Goal: Information Seeking & Learning: Learn about a topic

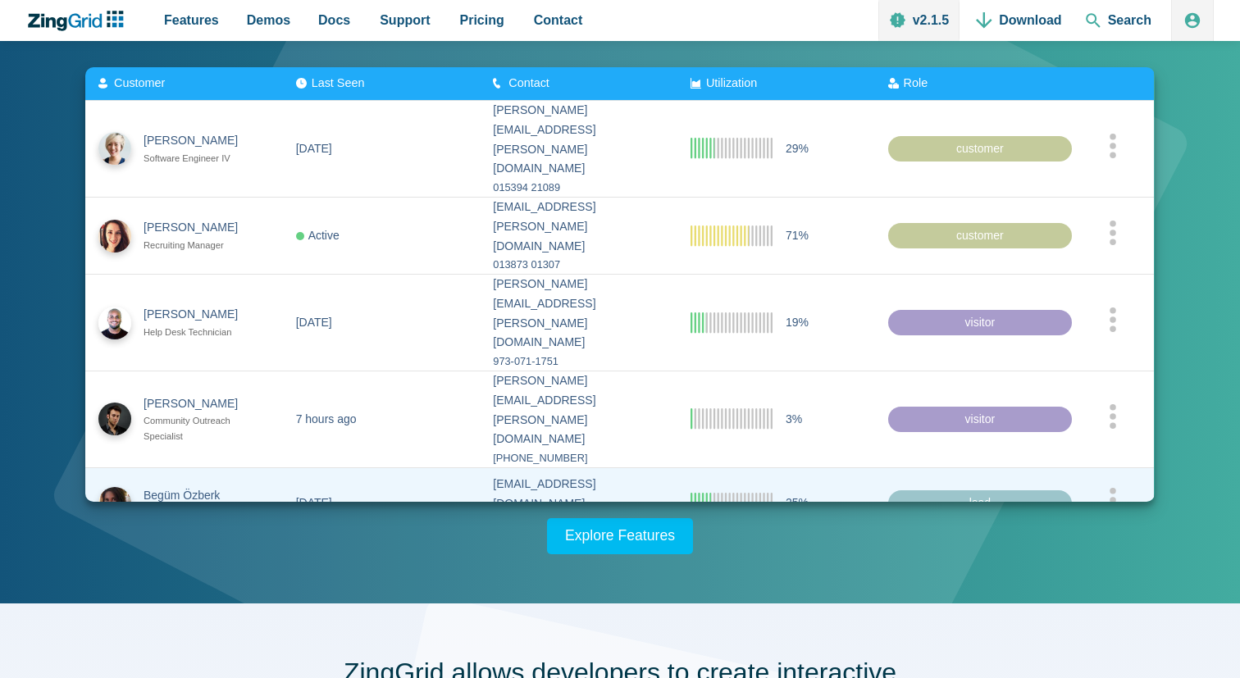
scroll to position [240, 0]
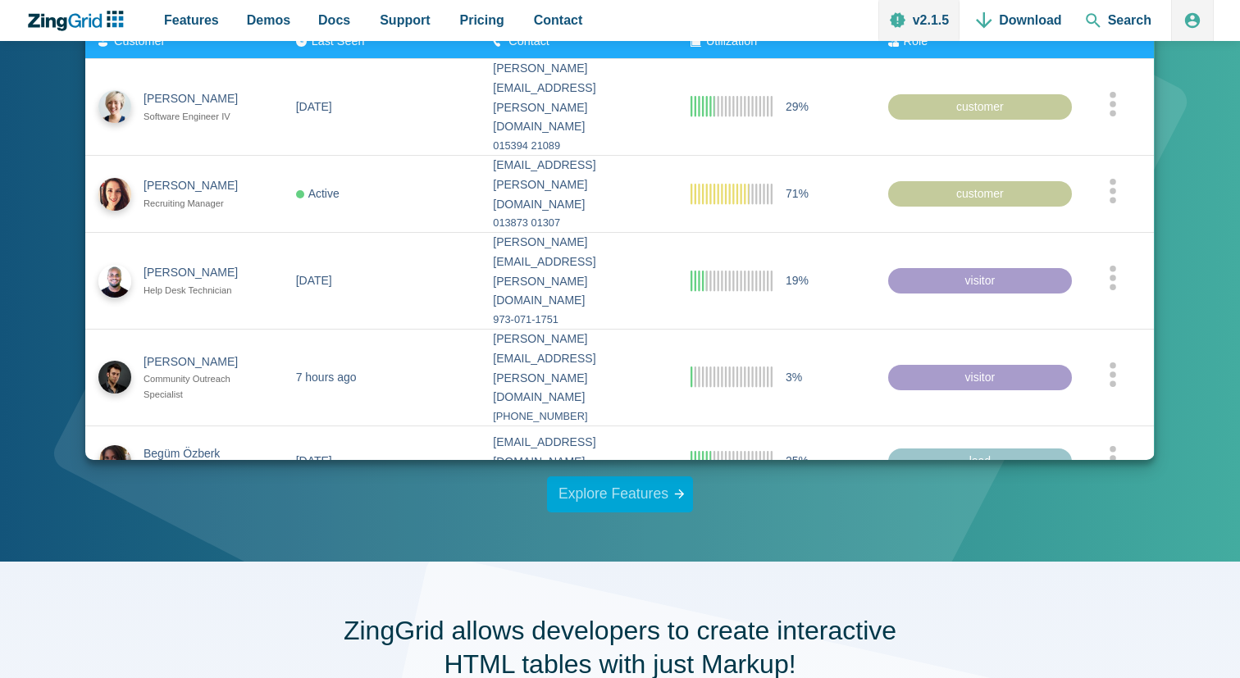
click at [610, 500] on link "Explore Features" at bounding box center [620, 495] width 146 height 36
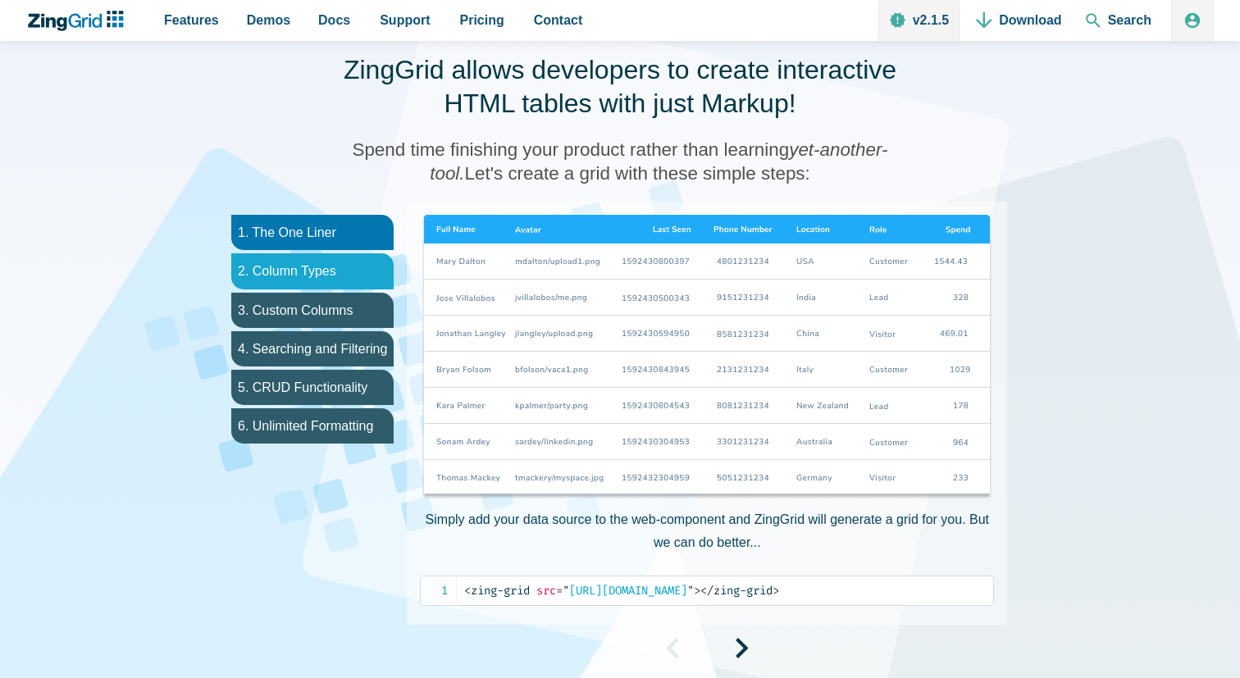
click at [314, 272] on li "2. Column Types" at bounding box center [312, 270] width 162 height 35
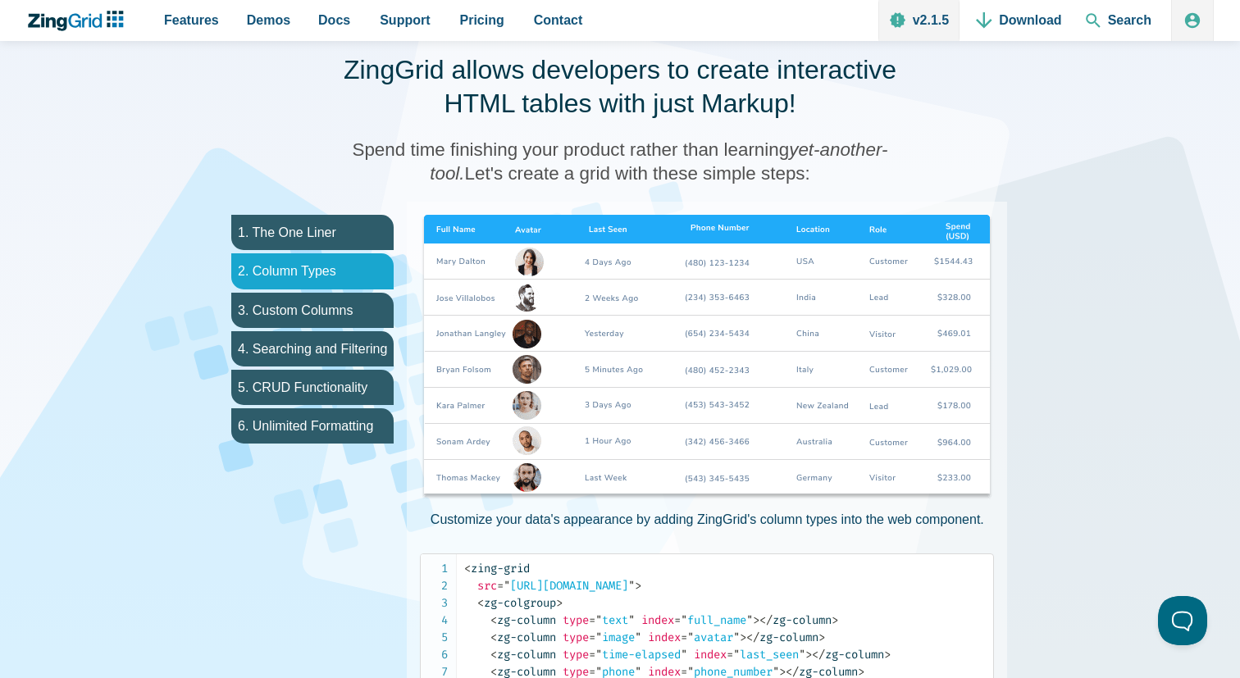
scroll to position [0, 0]
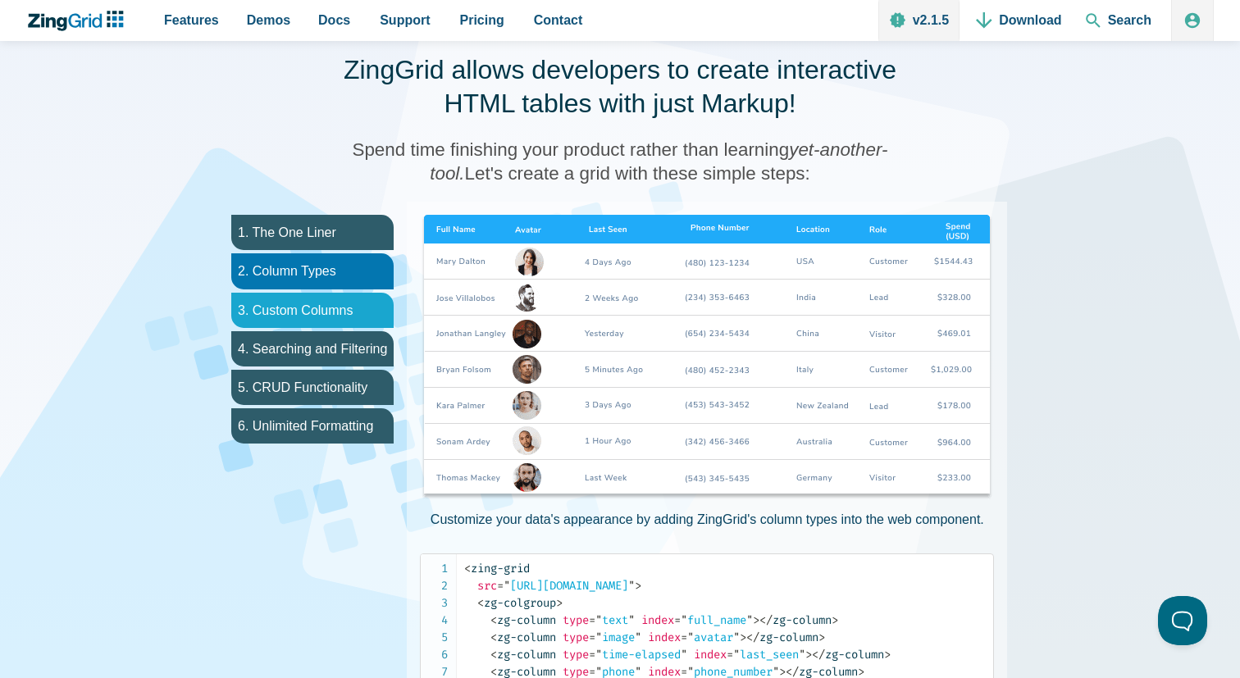
click at [313, 308] on li "3. Custom Columns" at bounding box center [312, 310] width 162 height 35
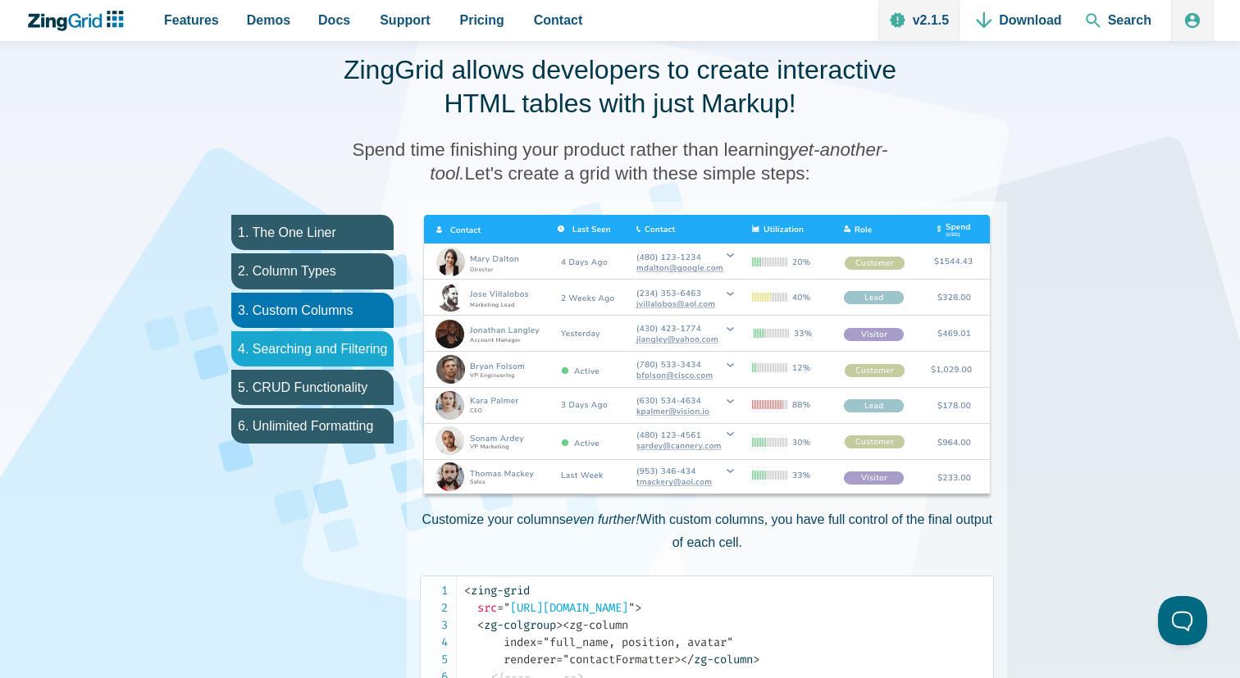
click at [307, 343] on li "4. Searching and Filtering" at bounding box center [312, 348] width 162 height 35
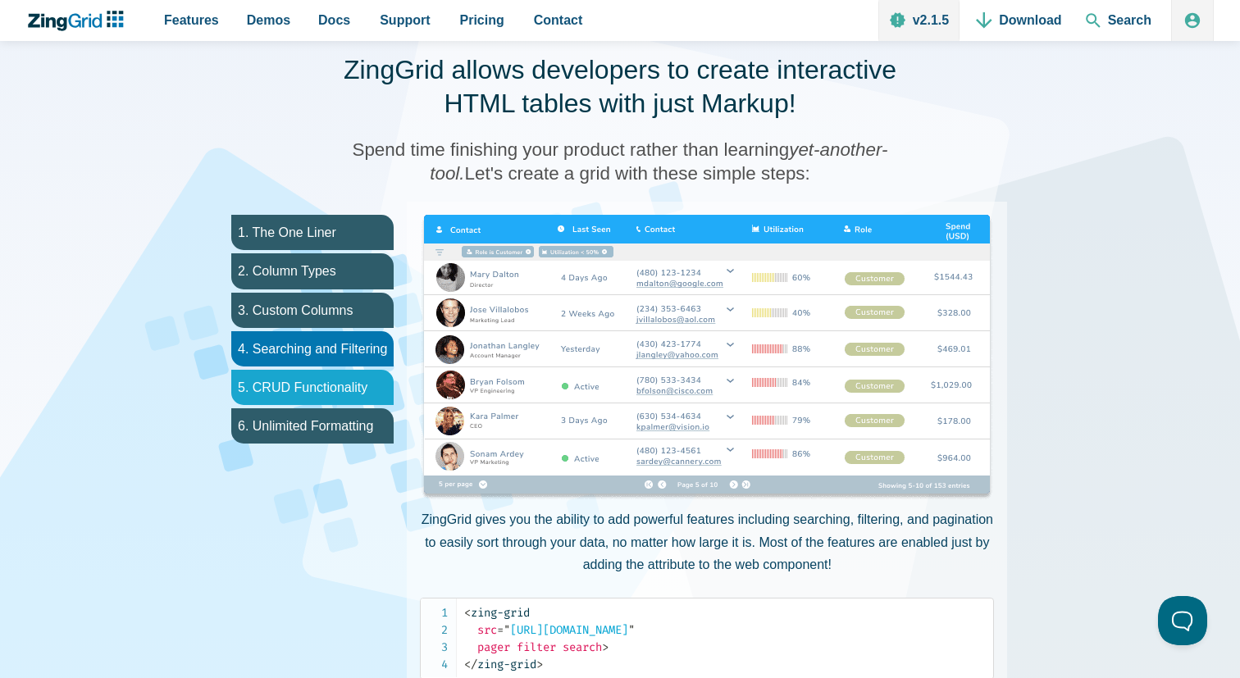
click at [298, 382] on li "5. CRUD Functionality" at bounding box center [312, 387] width 162 height 35
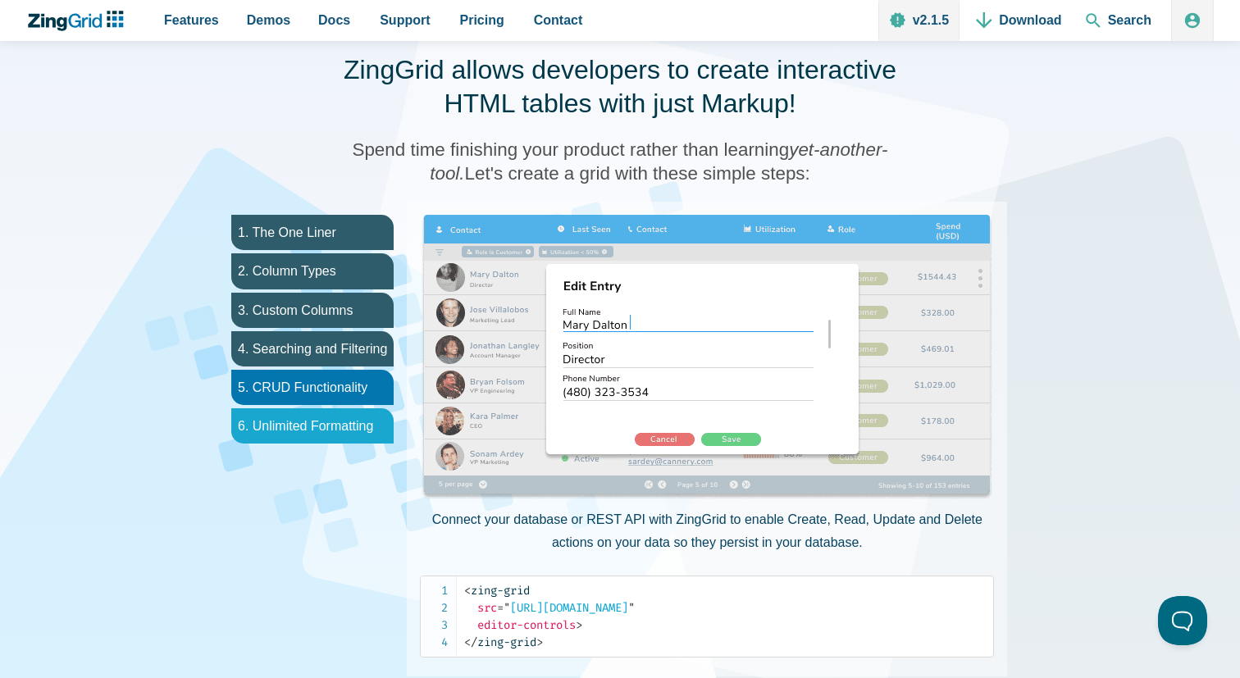
click at [293, 427] on li "6. Unlimited Formatting" at bounding box center [312, 426] width 162 height 35
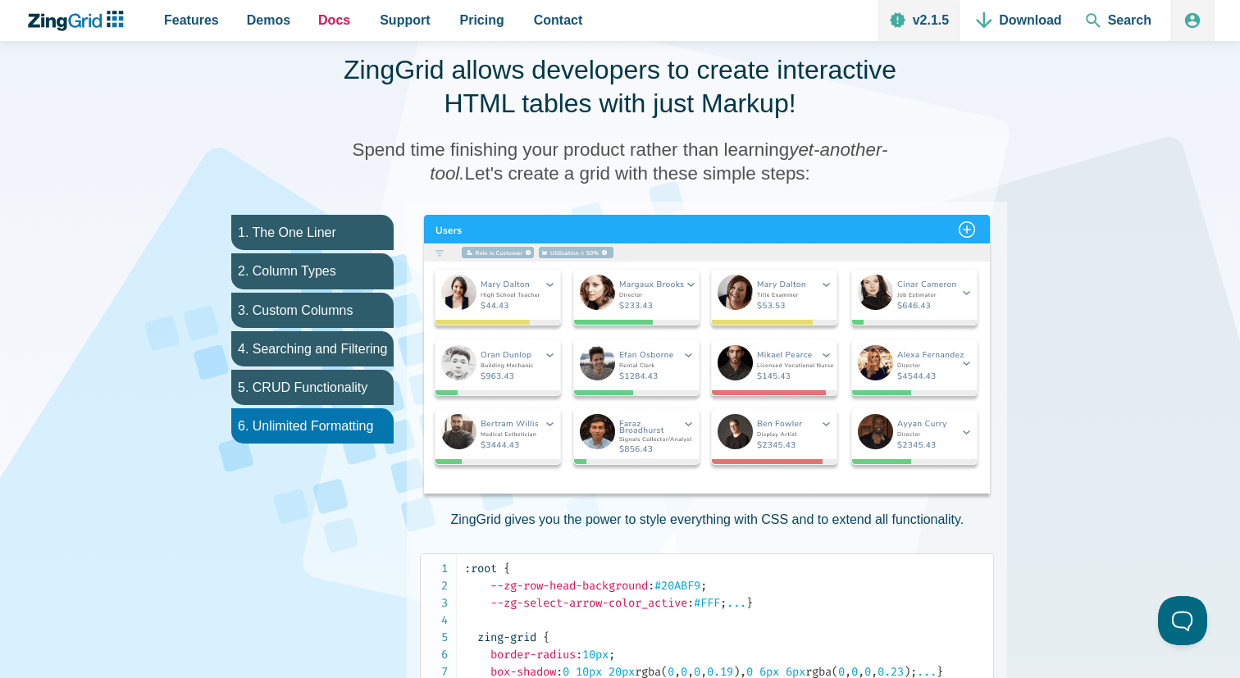
click at [335, 21] on span "Docs" at bounding box center [334, 20] width 32 height 22
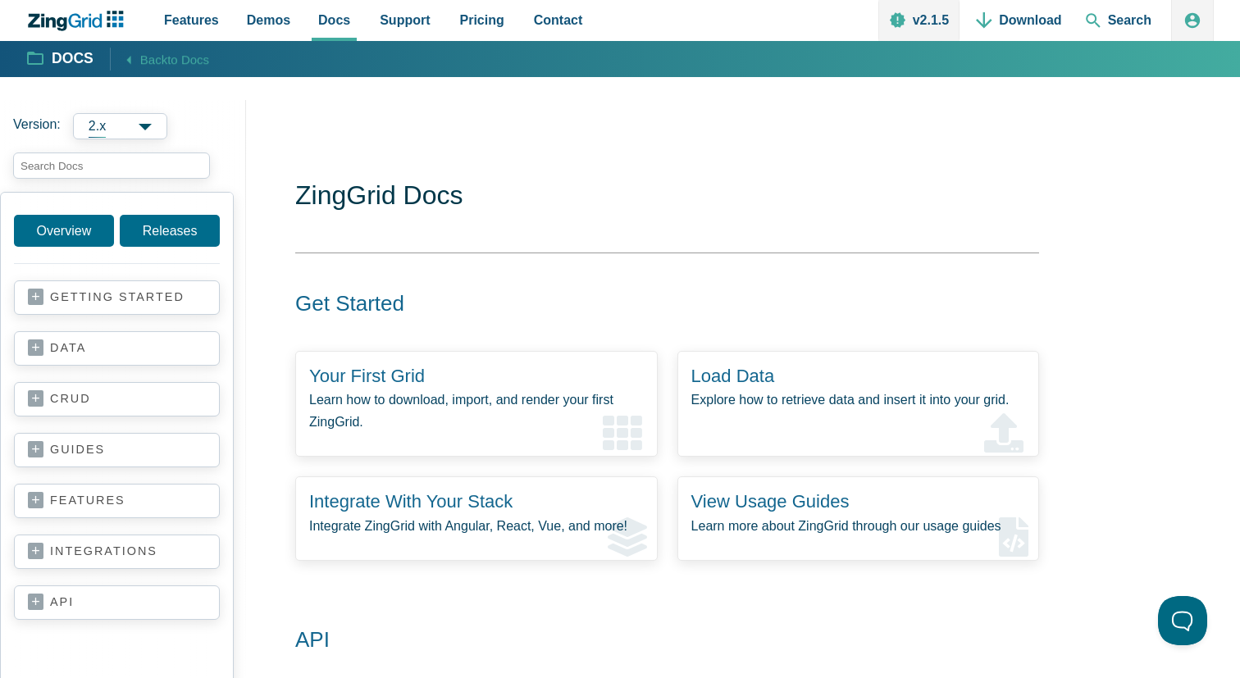
click at [156, 300] on link "getting started" at bounding box center [117, 298] width 178 height 16
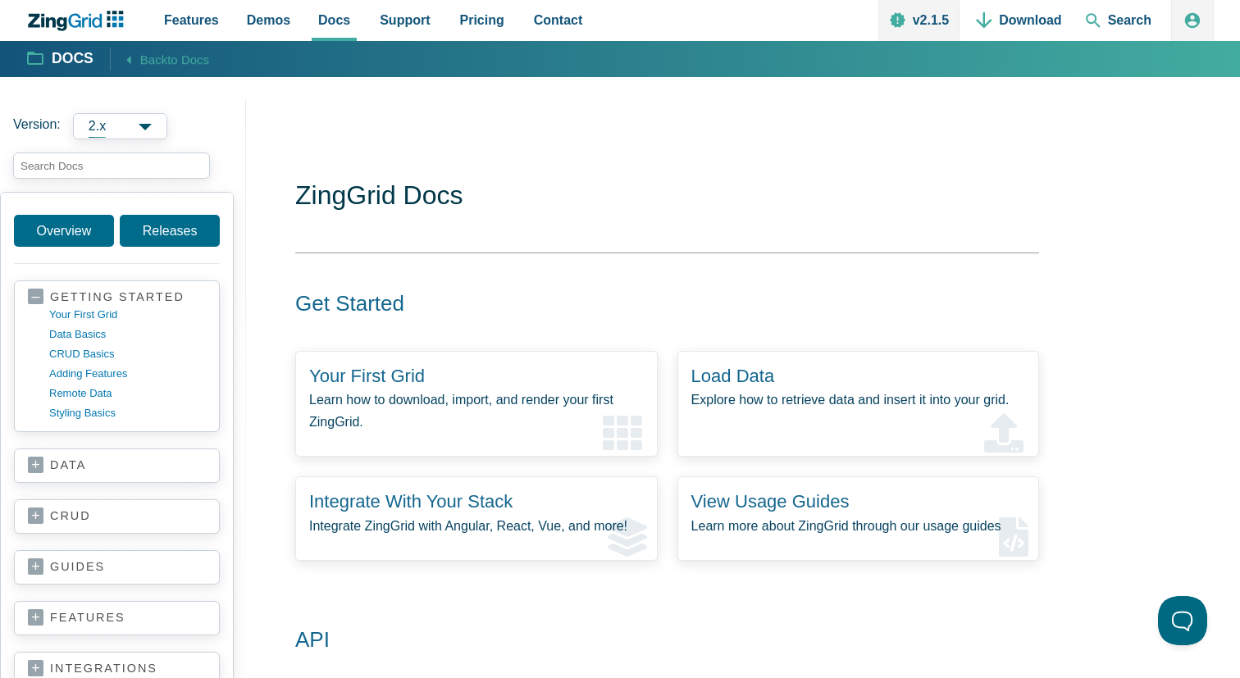
click at [87, 461] on link "data" at bounding box center [117, 466] width 178 height 16
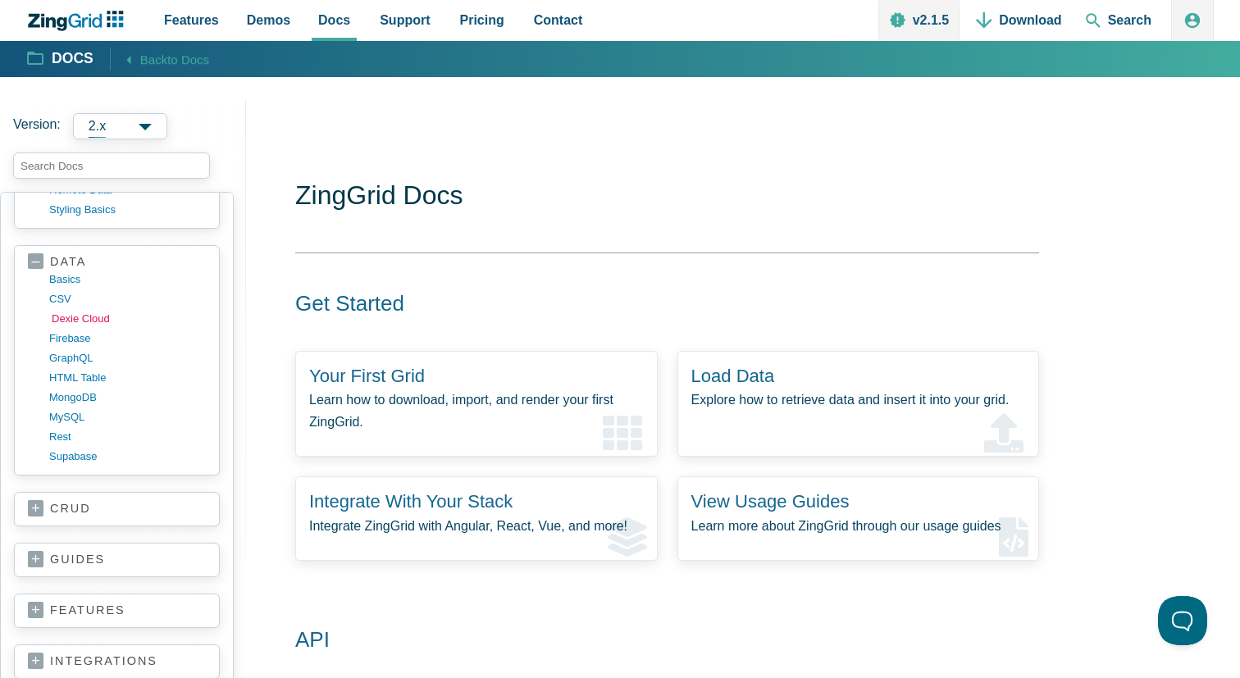
click at [76, 514] on link "crud" at bounding box center [117, 509] width 178 height 16
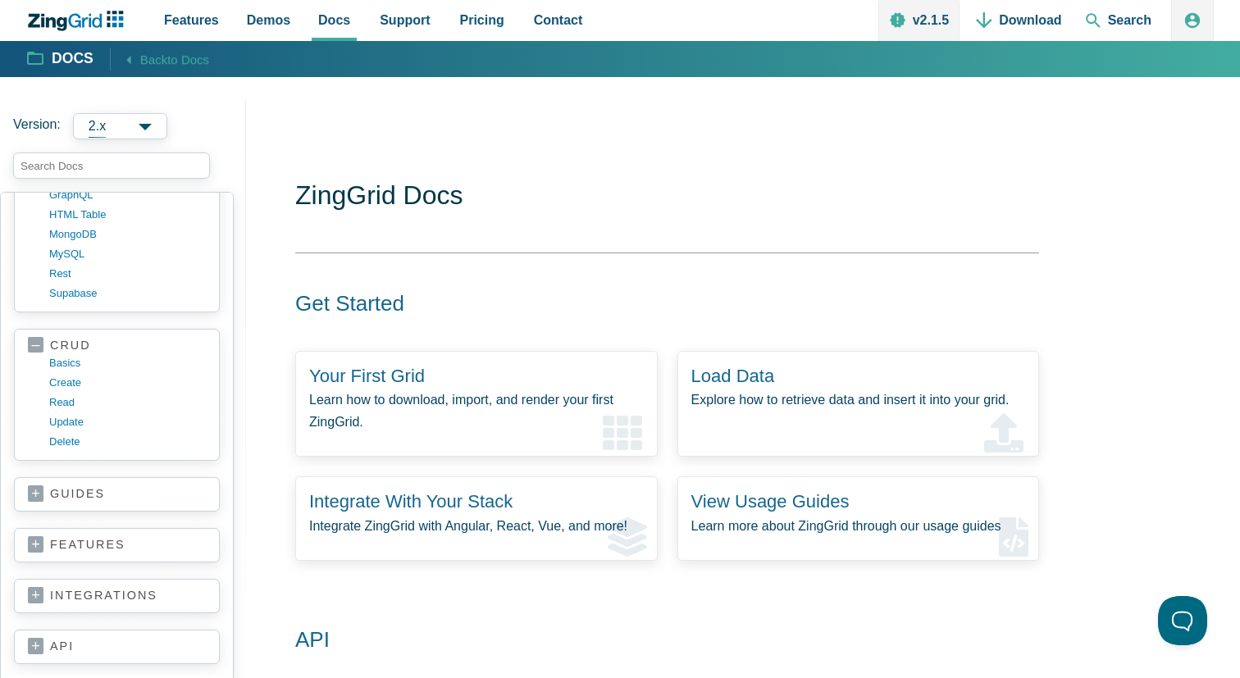
click at [82, 495] on link "guides" at bounding box center [117, 494] width 178 height 16
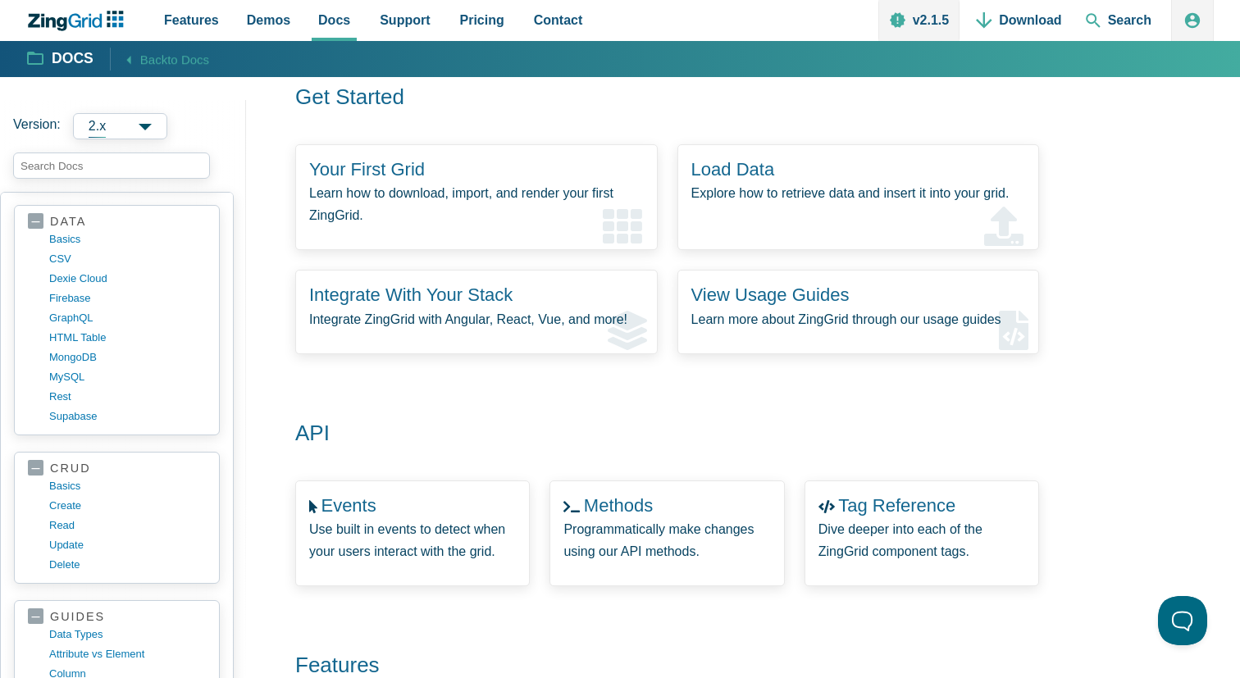
scroll to position [0, 0]
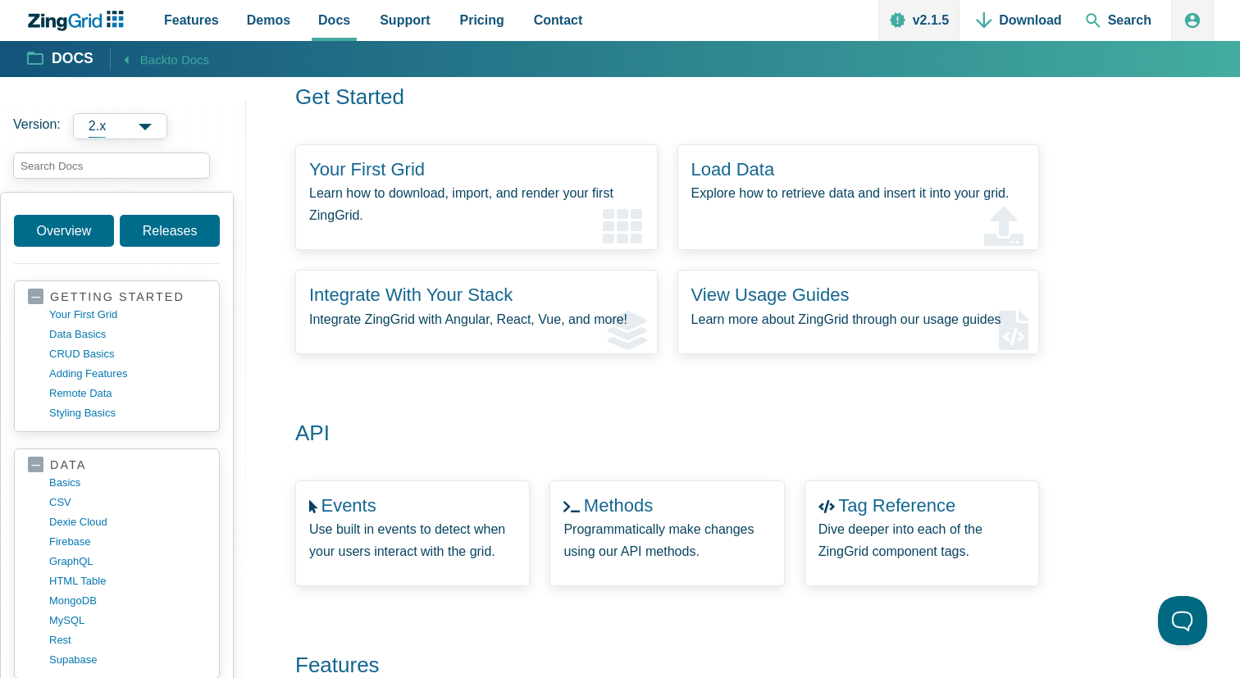
click at [155, 58] on span "Back to Docs" at bounding box center [174, 59] width 69 height 21
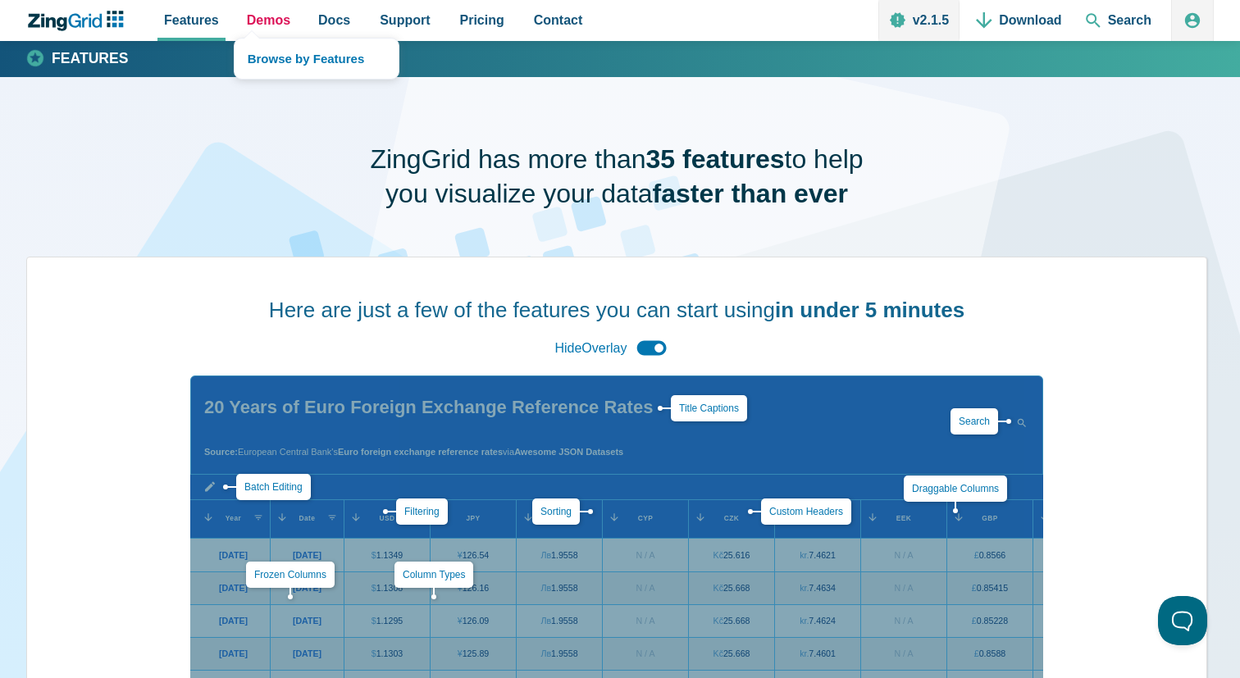
click at [272, 16] on span "Demos" at bounding box center [268, 20] width 43 height 22
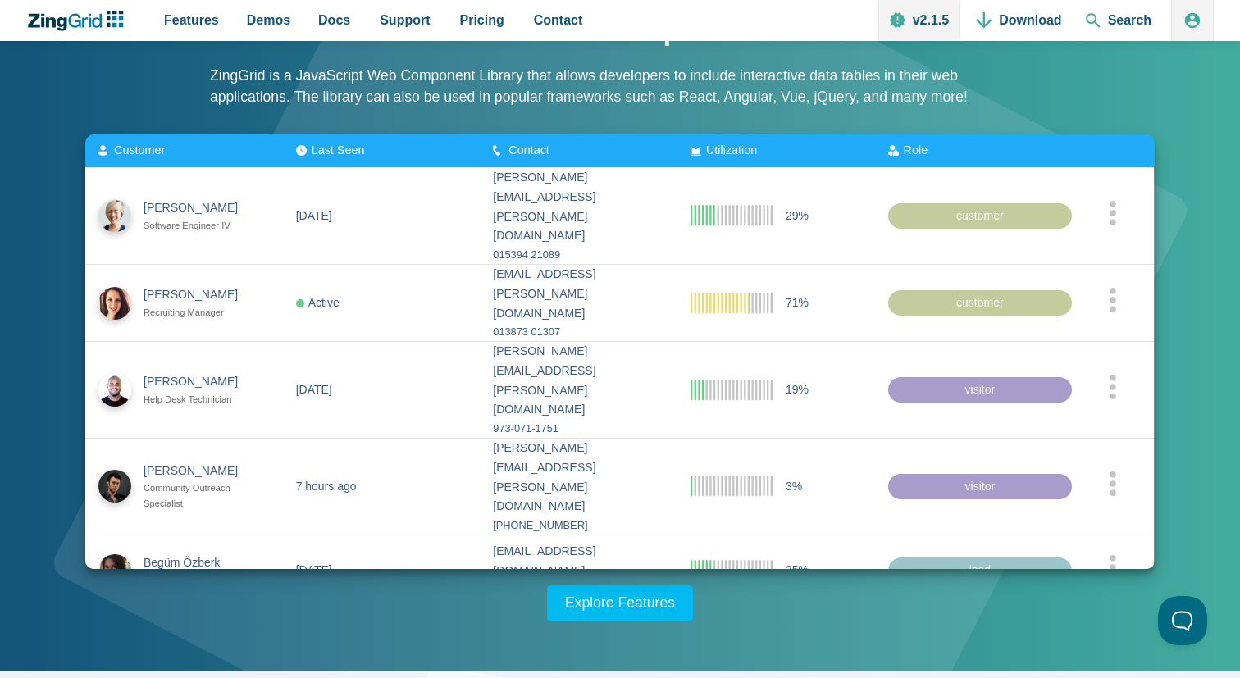
scroll to position [242, 0]
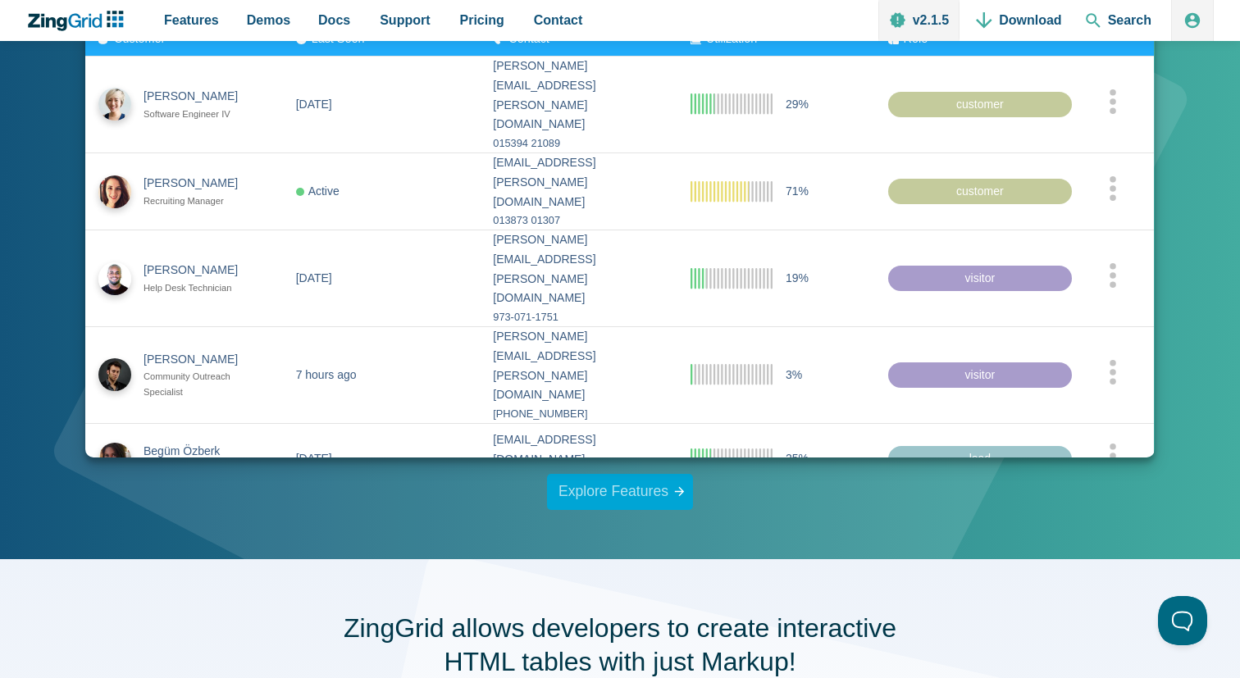
click at [575, 496] on link "Explore Features" at bounding box center [620, 492] width 146 height 36
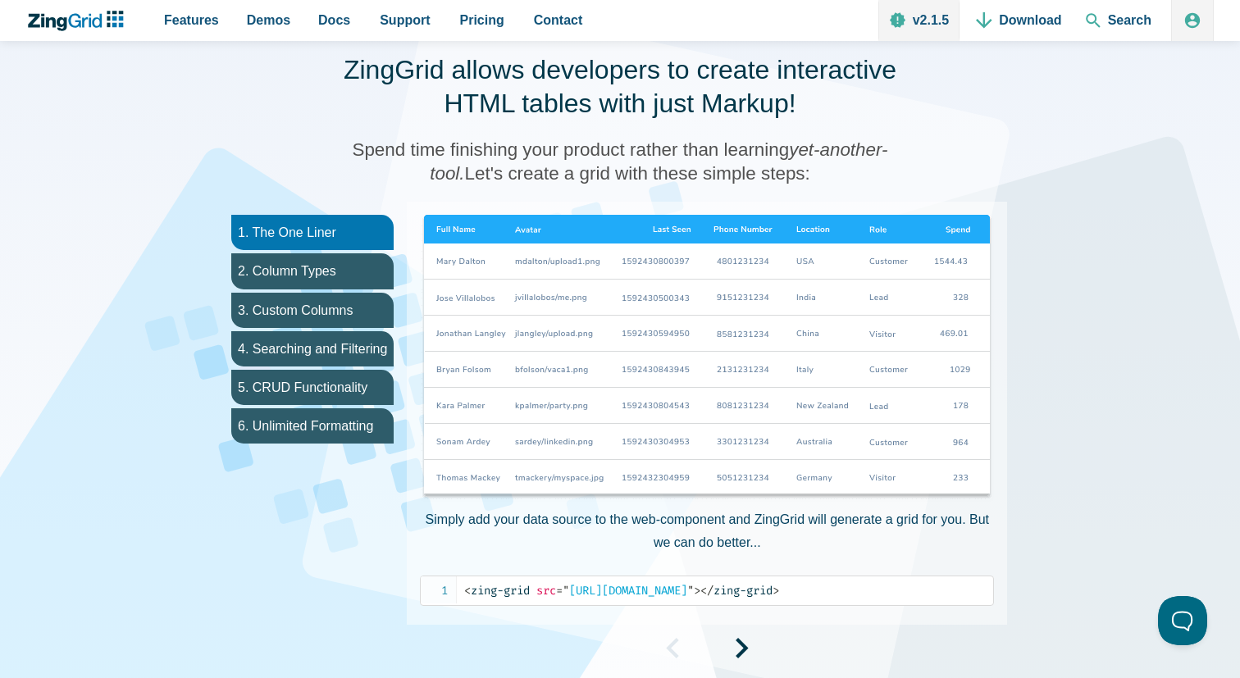
click at [751, 646] on div "App Content" at bounding box center [707, 651] width 601 height 27
click at [741, 648] on span "App Content" at bounding box center [742, 654] width 13 height 14
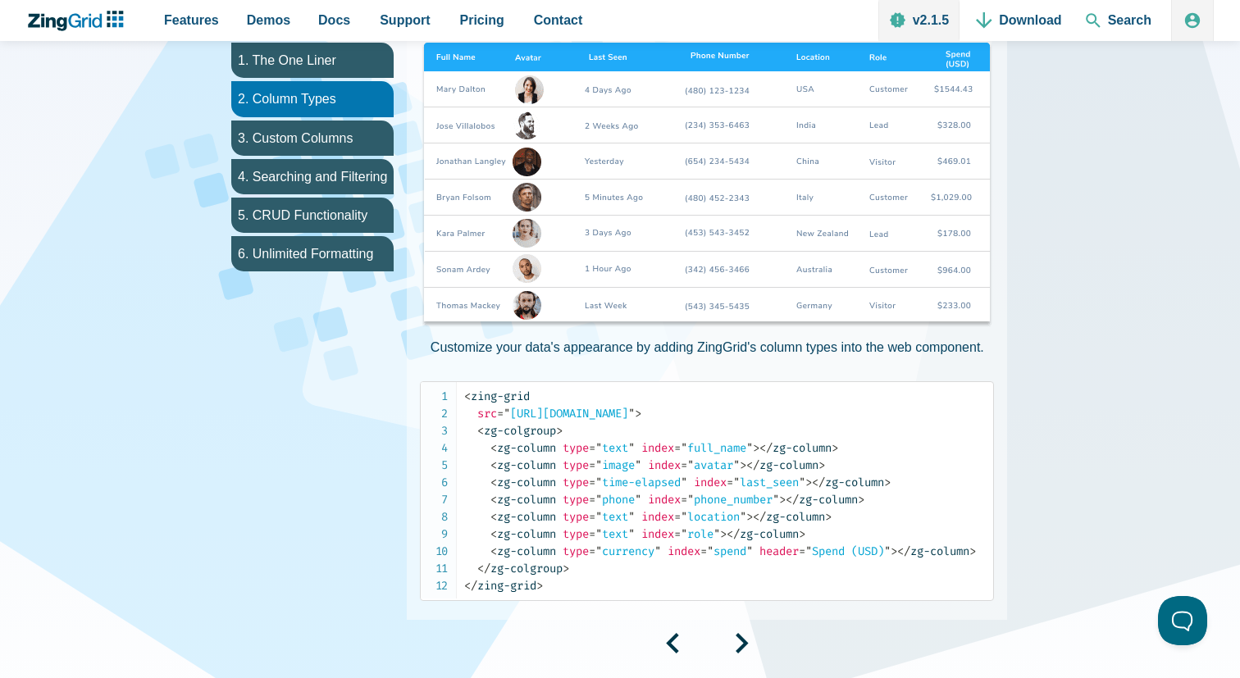
scroll to position [1034, 0]
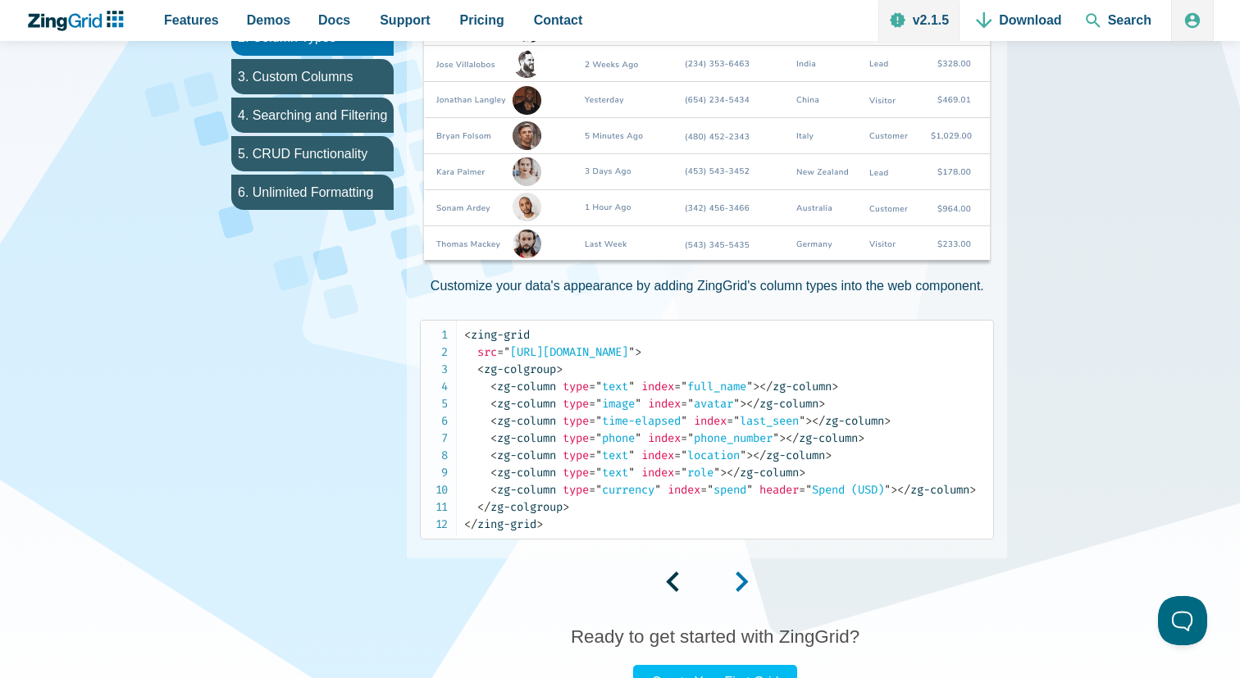
click at [744, 581] on span "App Content" at bounding box center [742, 588] width 13 height 14
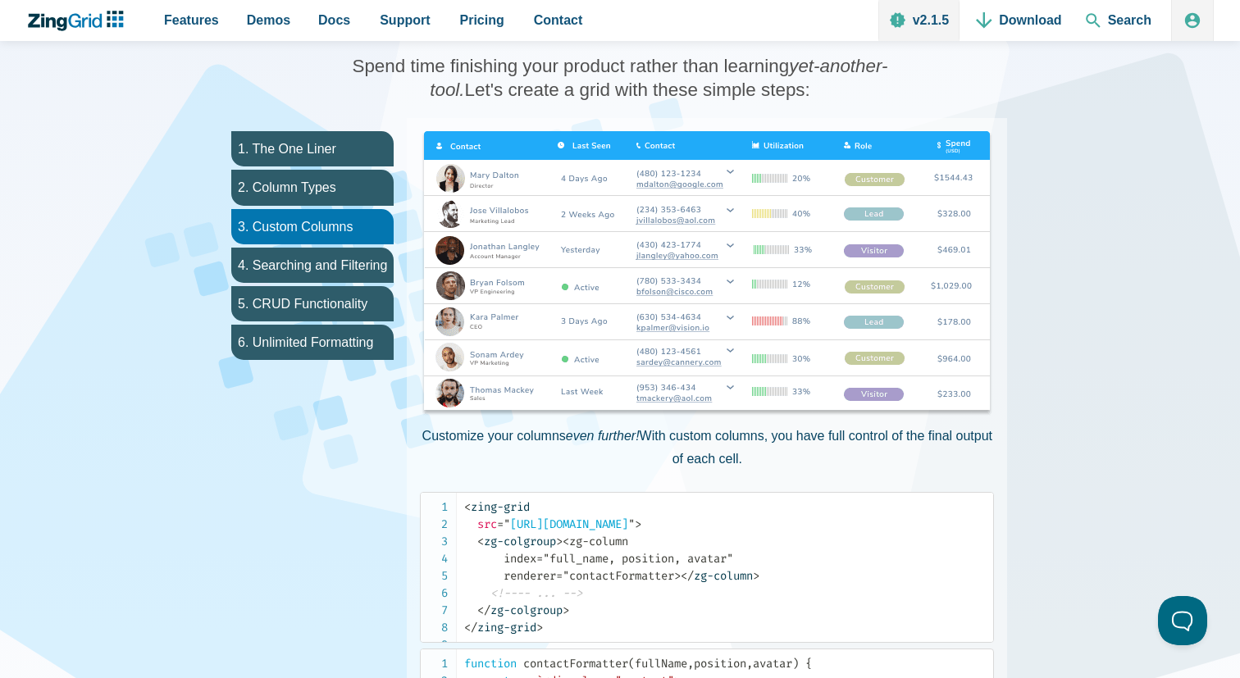
scroll to position [879, 0]
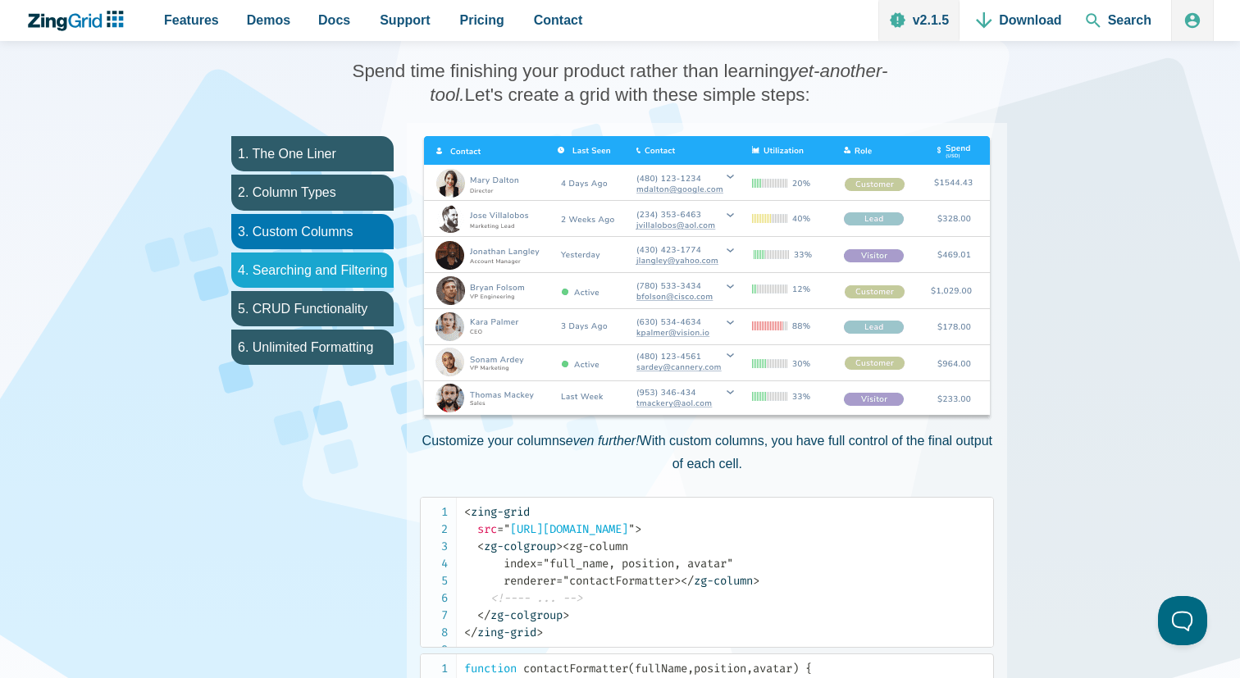
click at [345, 268] on li "4. Searching and Filtering" at bounding box center [312, 270] width 162 height 35
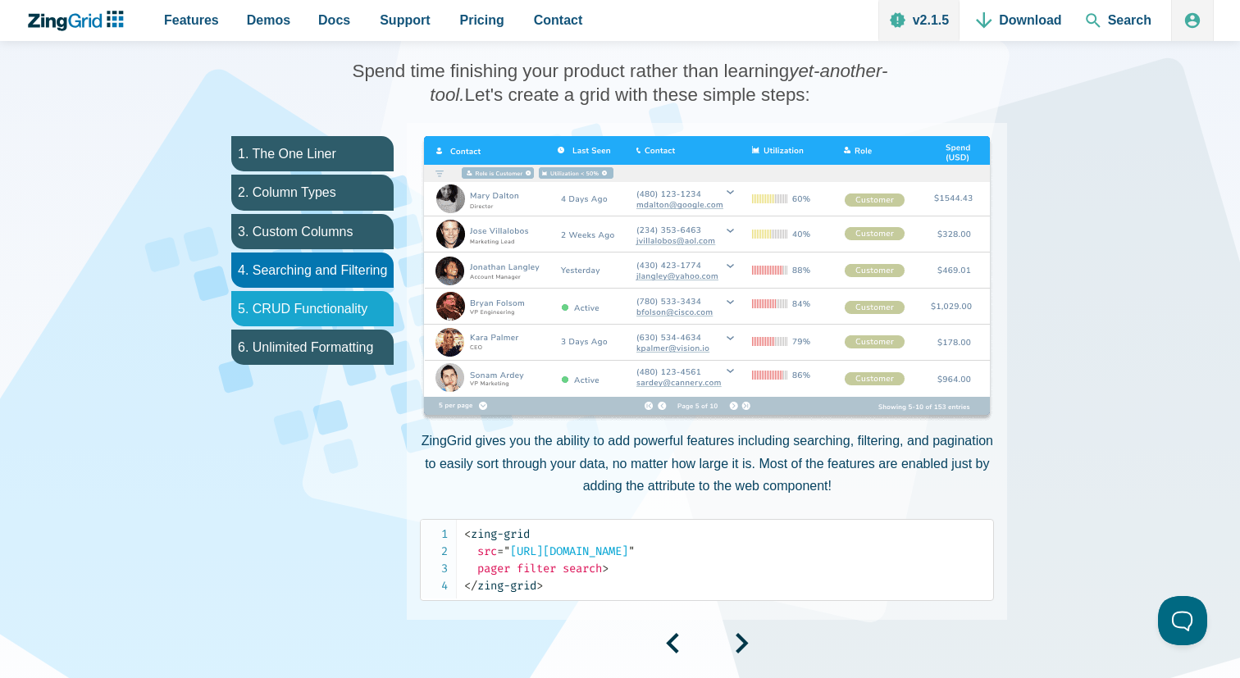
click at [335, 302] on li "5. CRUD Functionality" at bounding box center [312, 308] width 162 height 35
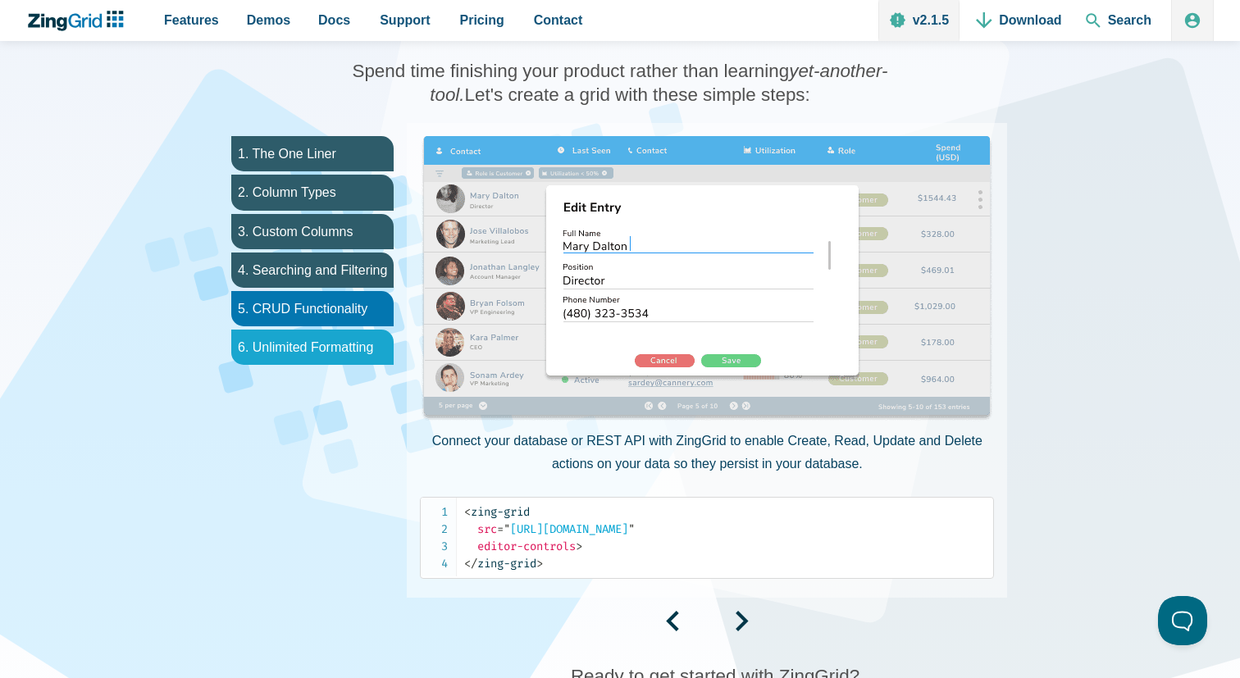
click at [332, 339] on li "6. Unlimited Formatting" at bounding box center [312, 347] width 162 height 35
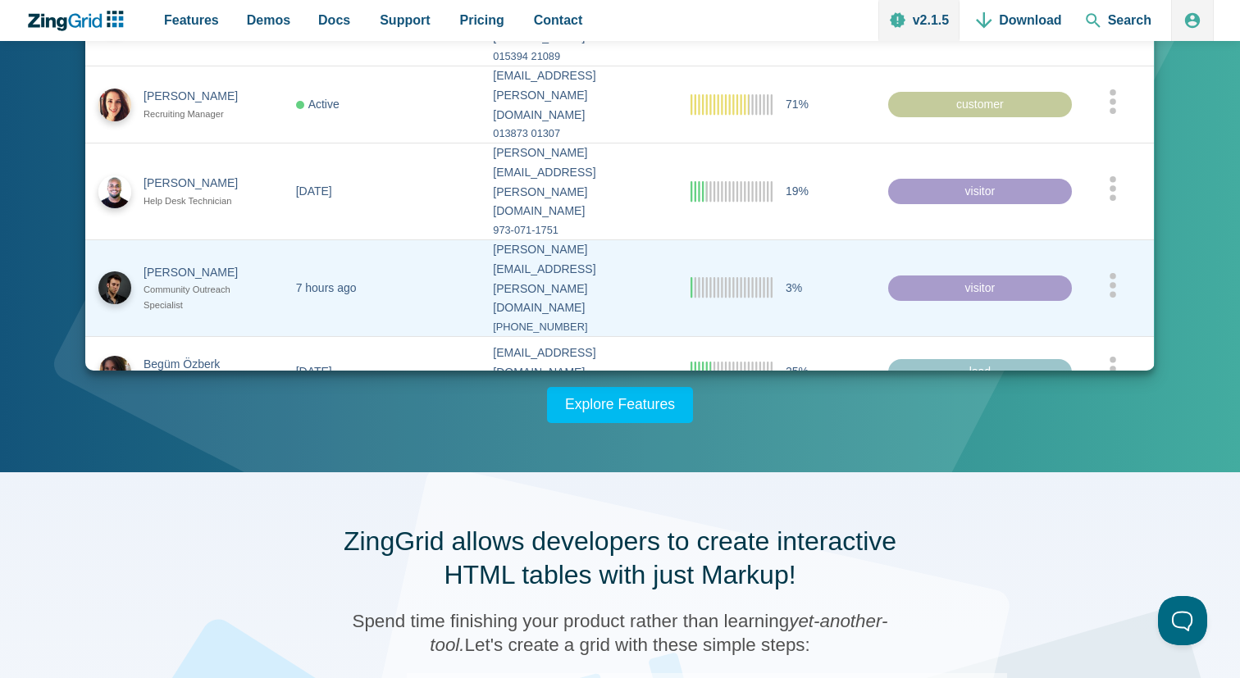
scroll to position [0, 0]
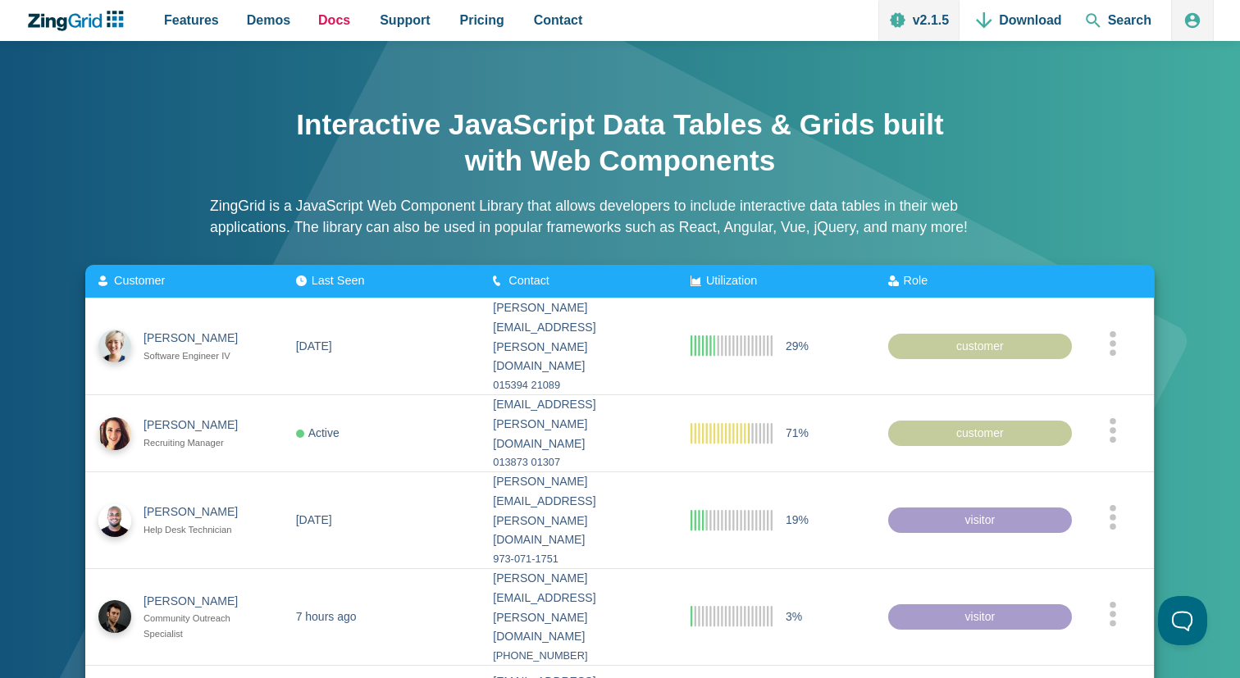
click at [339, 20] on span "Docs" at bounding box center [334, 20] width 32 height 22
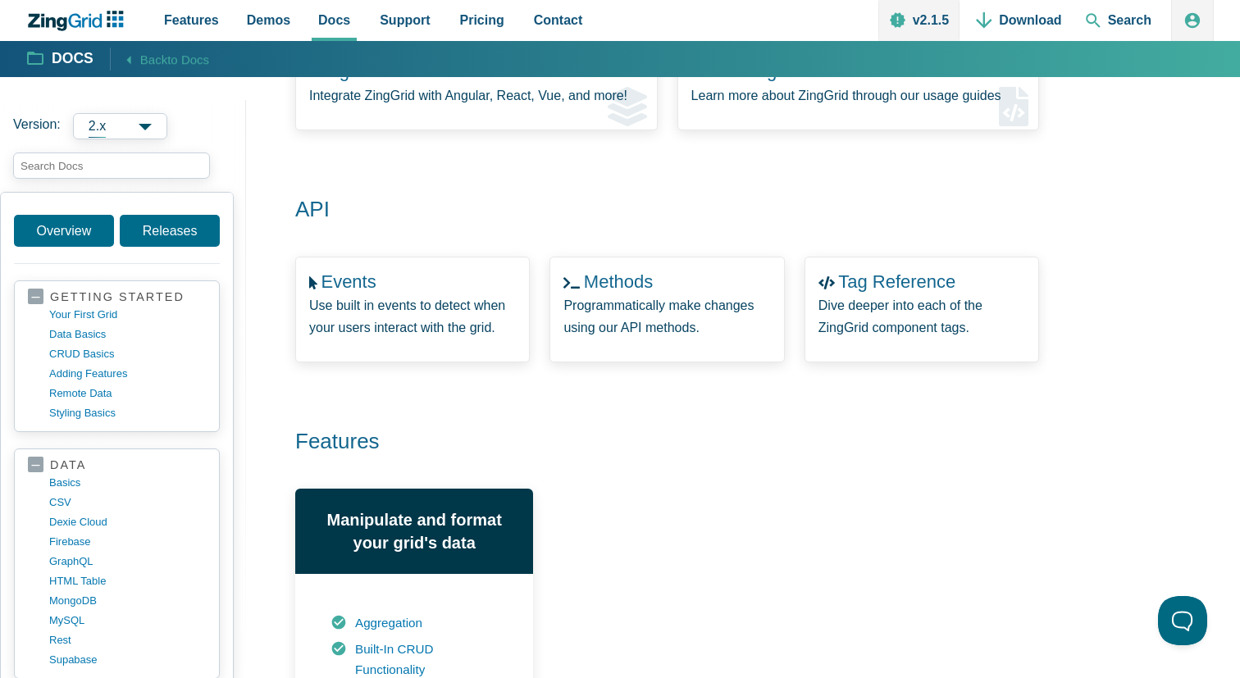
scroll to position [469, 0]
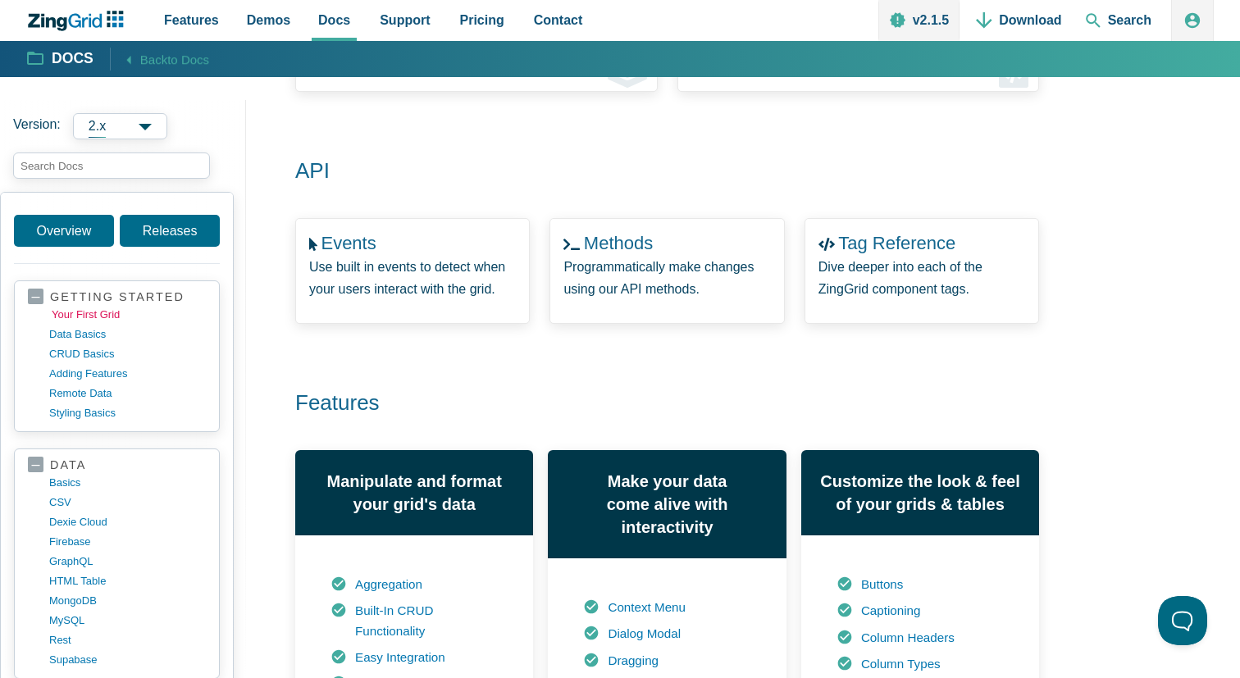
click at [73, 313] on link "your first grid" at bounding box center [130, 315] width 157 height 20
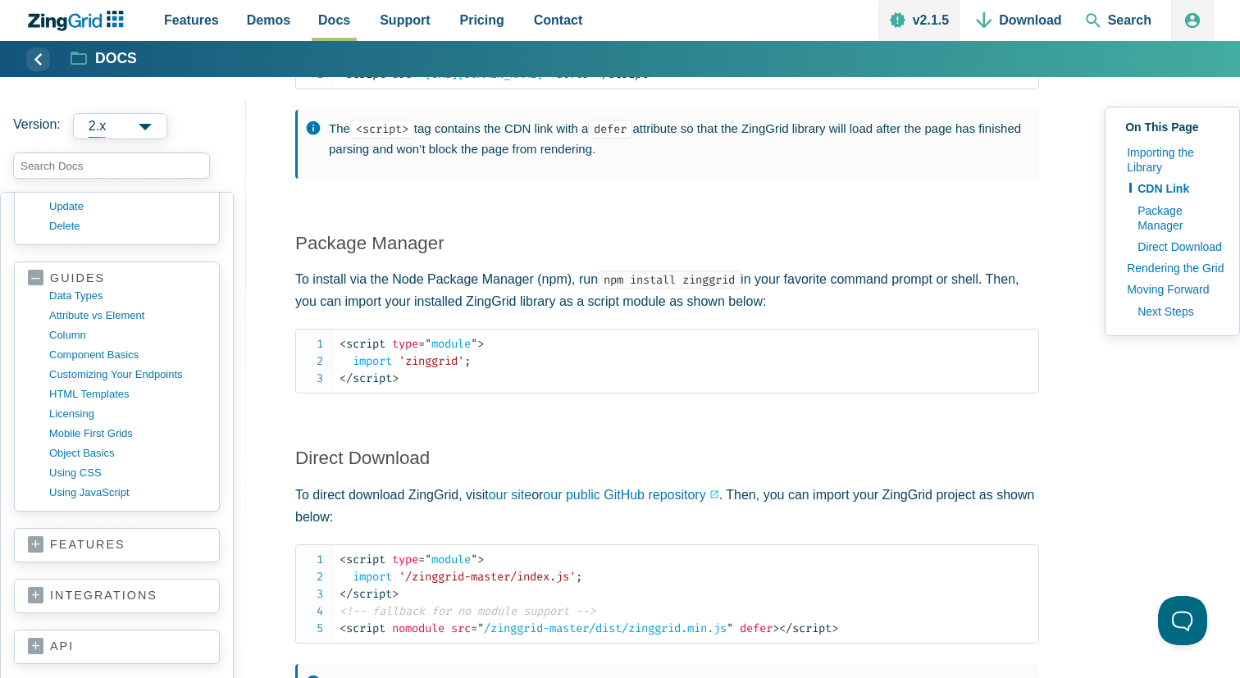
scroll to position [1589, 0]
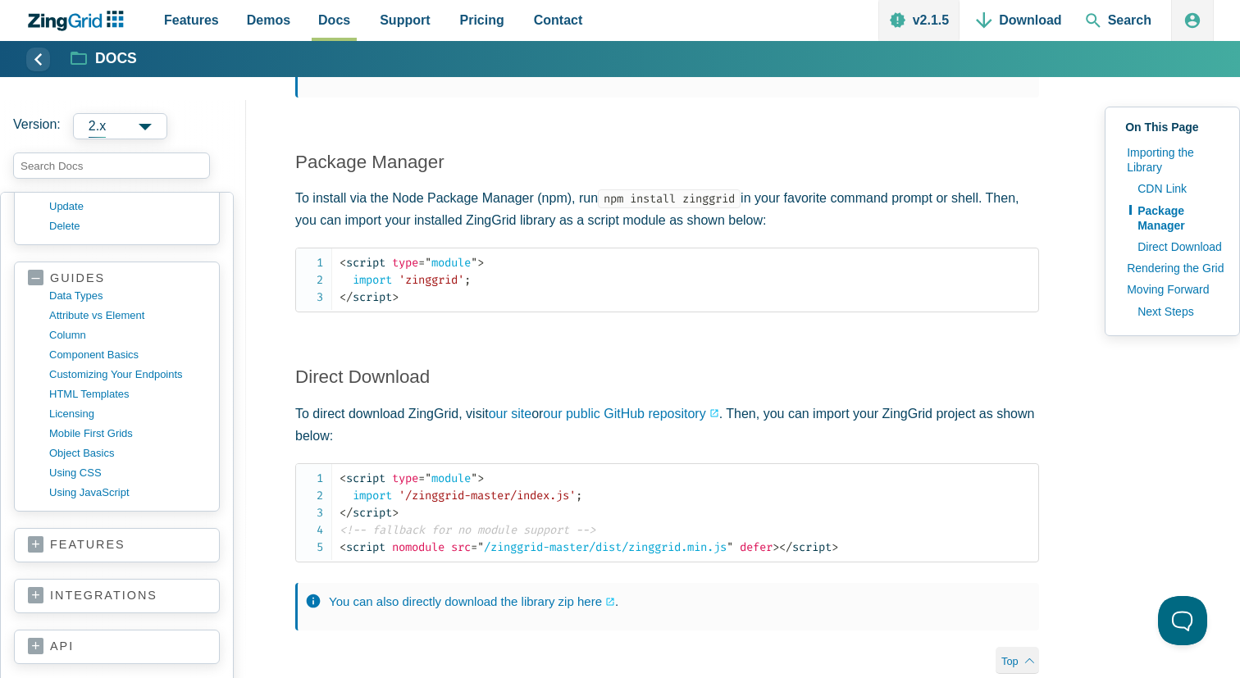
click at [53, 605] on section "integrations vanilla JS Js Frameworks & Libs astro react vue angular JQuery nex…" at bounding box center [117, 596] width 206 height 34
click at [36, 596] on link "integrations" at bounding box center [117, 596] width 178 height 16
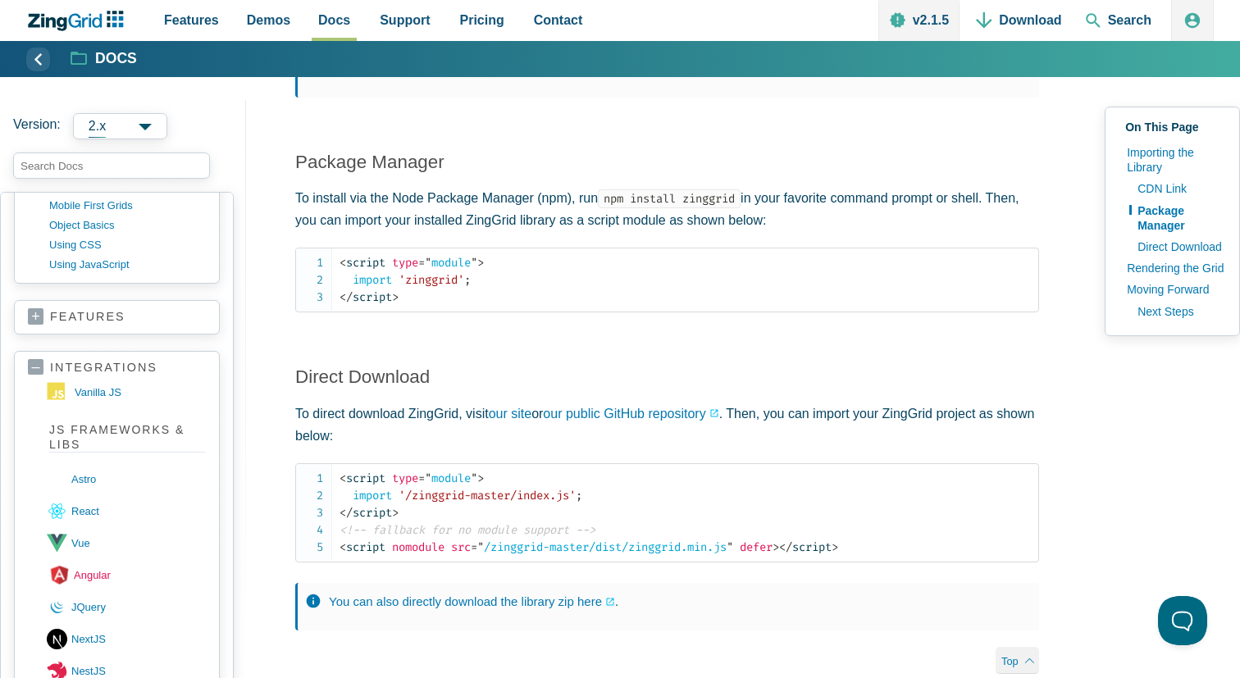
scroll to position [813, 0]
click at [88, 506] on link "react" at bounding box center [128, 509] width 159 height 32
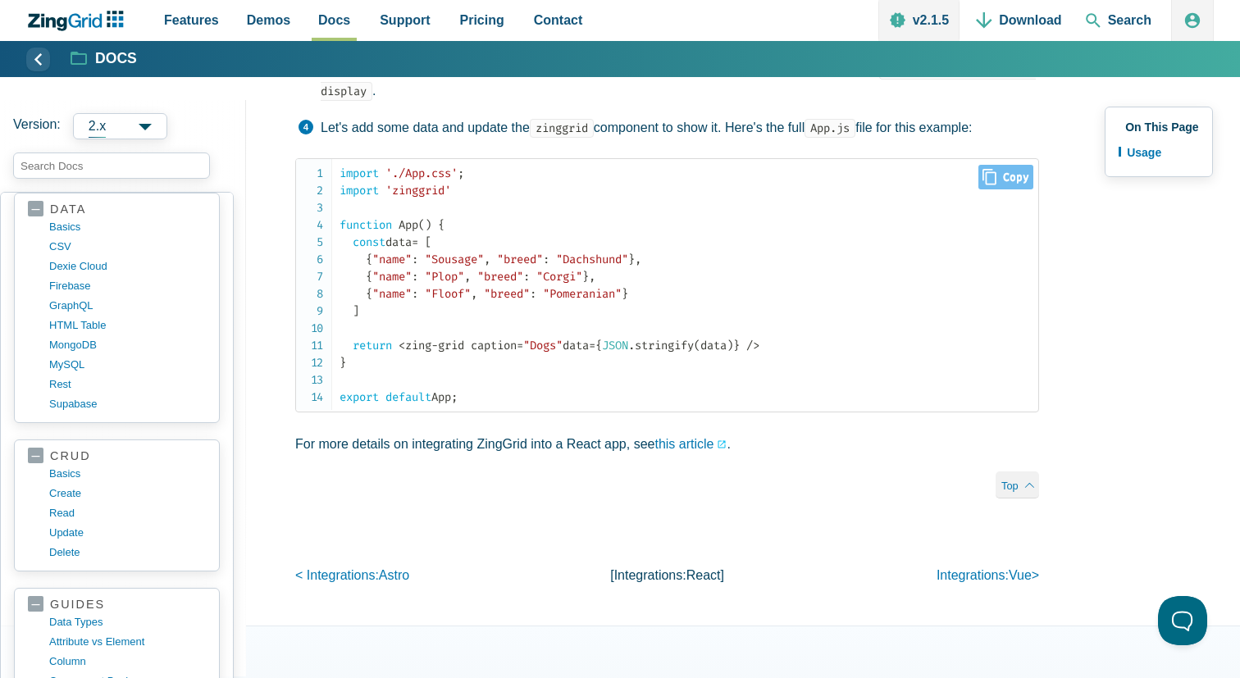
scroll to position [658, 0]
click at [719, 445] on link "this article" at bounding box center [691, 443] width 72 height 22
click at [703, 443] on link "this article" at bounding box center [691, 443] width 72 height 22
